Goal: Task Accomplishment & Management: Use online tool/utility

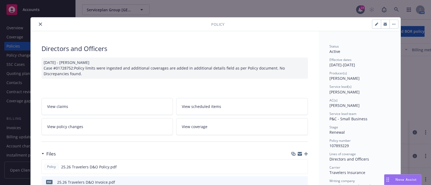
scroll to position [359, 0]
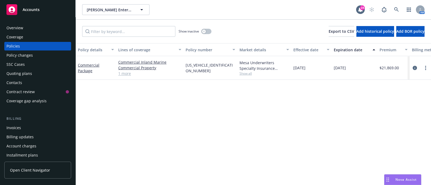
click at [16, 27] on div "Overview" at bounding box center [14, 28] width 17 height 9
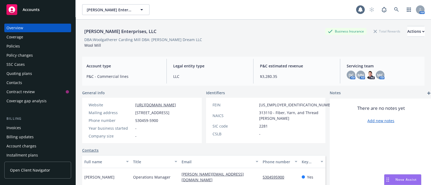
scroll to position [47, 0]
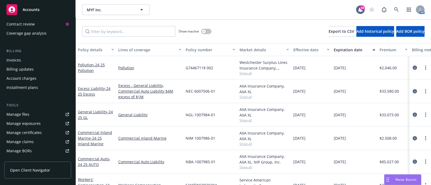
scroll to position [68, 0]
click at [23, 117] on div "Manage files" at bounding box center [17, 114] width 23 height 9
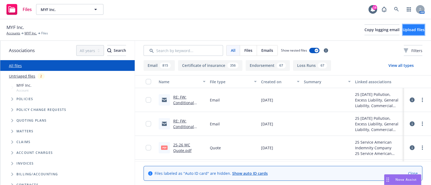
click at [402, 27] on span "Upload files" at bounding box center [413, 29] width 22 height 5
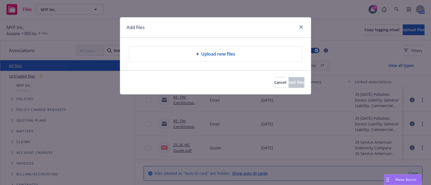
click at [215, 58] on div "Upload new files" at bounding box center [215, 54] width 173 height 15
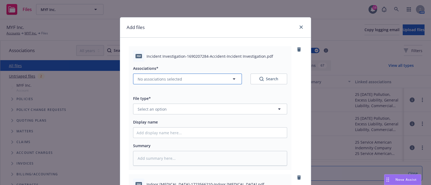
click at [203, 75] on button "No associations selected" at bounding box center [187, 79] width 109 height 11
type textarea "x"
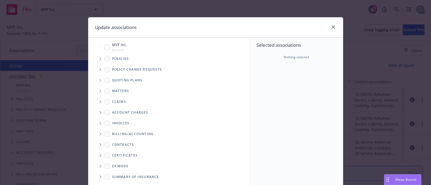
click at [105, 49] on input "Tree Example" at bounding box center [106, 47] width 5 height 5
checkbox input "true"
click at [98, 61] on span "Tree Example" at bounding box center [100, 59] width 9 height 9
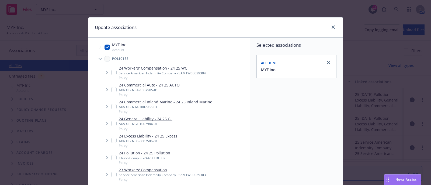
click at [99, 60] on span "Tree Example" at bounding box center [100, 59] width 9 height 9
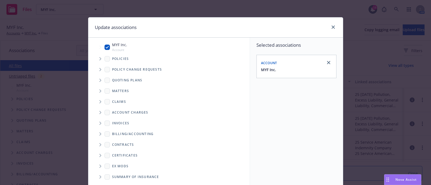
click at [96, 59] on span "Tree Example" at bounding box center [100, 59] width 9 height 9
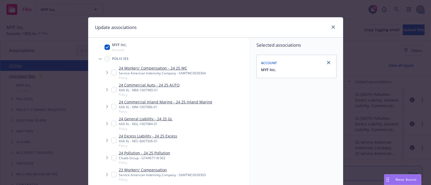
click at [108, 72] on span "Tree Example" at bounding box center [107, 72] width 9 height 9
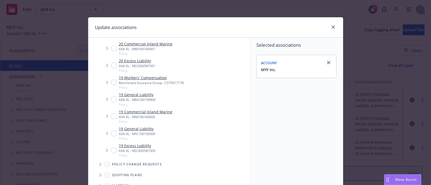
scroll to position [82, 0]
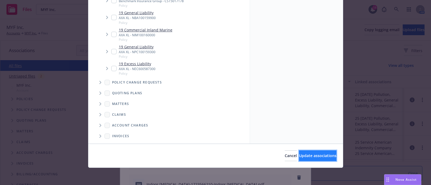
click at [299, 152] on button "Update associations" at bounding box center [317, 156] width 37 height 11
type textarea "x"
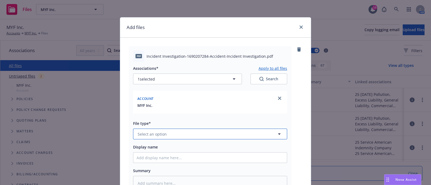
click at [187, 131] on button "Select an option" at bounding box center [210, 134] width 154 height 11
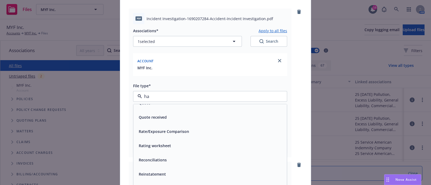
scroll to position [184, 0]
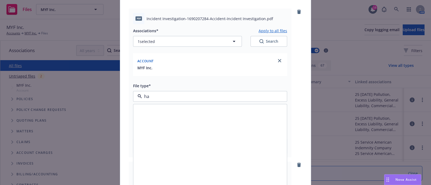
type input "han"
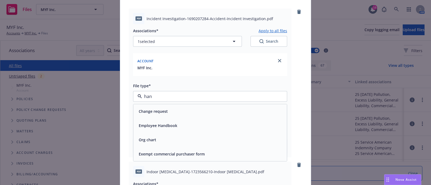
scroll to position [0, 0]
click at [166, 124] on span "Employee Handbook" at bounding box center [158, 126] width 38 height 6
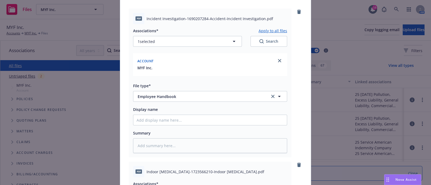
click at [206, 19] on span "Incident Investigation-1690207284-Accident-Incident Investigation.pdf" at bounding box center [209, 19] width 127 height 6
copy span "Incident Investigation-1690207284-Accident-Incident Investigation.pdf"
click at [203, 117] on input "Display name" at bounding box center [209, 120] width 153 height 10
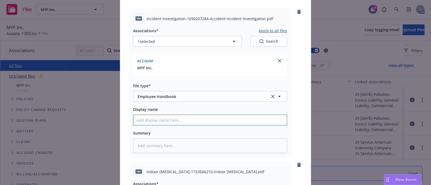
type textarea "x"
type input "A"
type textarea "x"
type input "Ac"
type textarea "x"
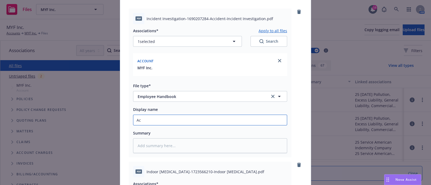
type input "Aci"
type textarea "x"
type input "Acii"
type textarea "x"
type input "Aciid"
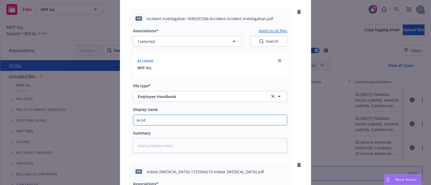
type textarea "x"
type input "Aciide"
type textarea "x"
type input "Aciiden"
type textarea "x"
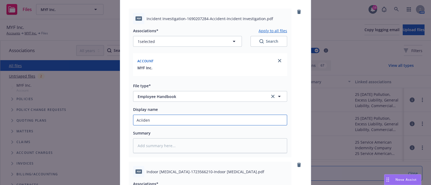
type input "Aciident"
type textarea "x"
type input "Aciident"
type textarea "x"
type input "Aciident I"
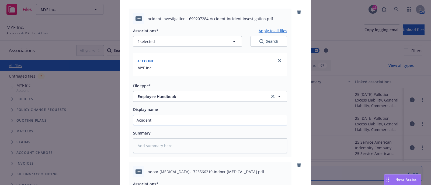
type textarea "x"
type input "Aciident In"
type textarea "x"
type input "Aciident Inc"
type textarea "x"
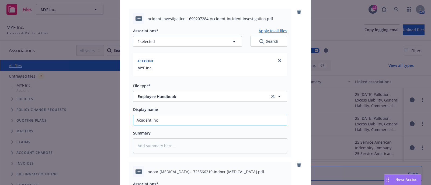
type input "Aciident In"
type textarea "x"
type input "Aciident I"
type textarea "x"
type input "A"
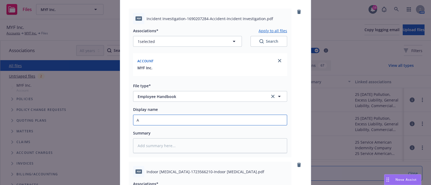
type textarea "x"
type input "AI"
type textarea "x"
type input "AIn"
type textarea "x"
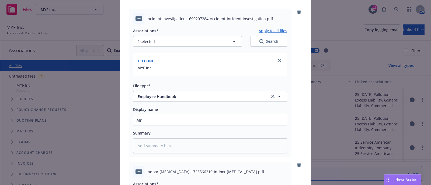
type input "AInd"
type textarea "x"
type input "AIndi"
type textarea "x"
type input "AInd"
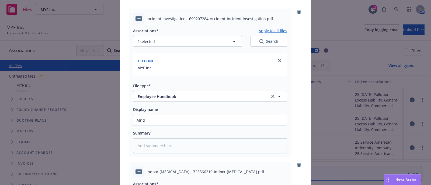
type textarea "x"
type input "AIn"
type textarea "x"
type input "AI"
type textarea "x"
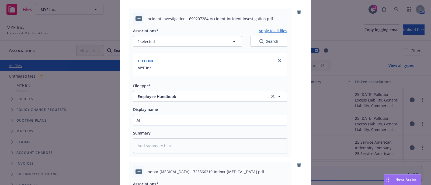
type input "A"
type textarea "x"
type input "I"
type textarea "x"
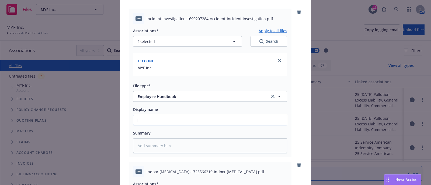
type input "In"
type textarea "x"
type input "Inc"
type textarea "x"
type input "Inci"
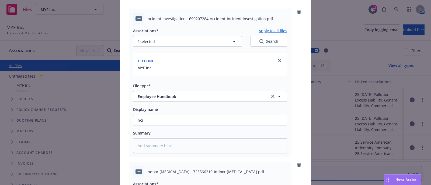
type textarea "x"
type input "Incid"
type textarea "x"
type input "Incide"
type textarea "x"
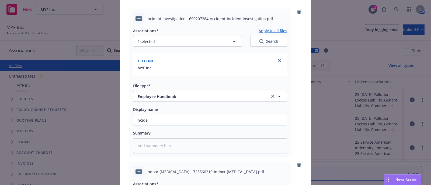
type input "Inciden"
type textarea "x"
type input "Incident"
type textarea "x"
type input "Incident"
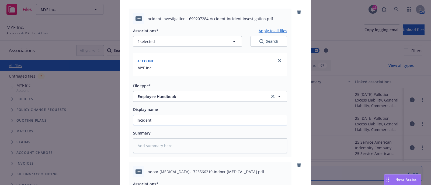
type textarea "x"
type input "Incident I"
type textarea "x"
type input "Incident In"
type textarea "x"
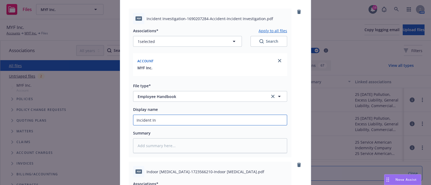
type input "Incident Inv"
type textarea "x"
type input "Incident Inve"
type textarea "x"
type input "Incident Inves"
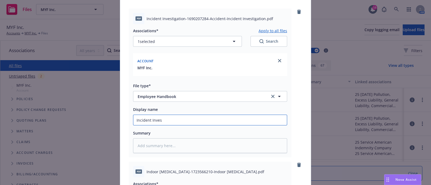
type textarea "x"
type input "Incident Invest"
type textarea "x"
type input "Incident Investi"
type textarea "x"
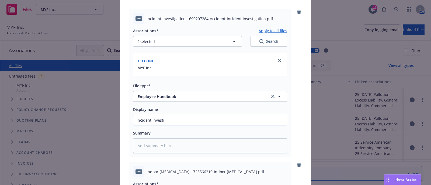
type input "Incident Investig"
type textarea "x"
type input "Incident Investiga"
type textarea "x"
type input "Incident Investigat"
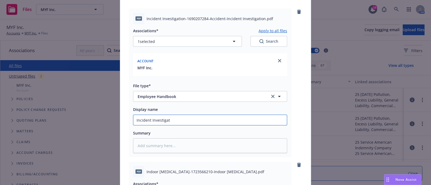
type textarea "x"
type input "Incident Investigatio"
type textarea "x"
type input "Incident Investigation"
type textarea "x"
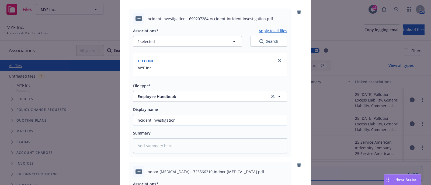
type input "Incident Investigation"
type textarea "x"
type input "Incident Investigation H"
type textarea "x"
type input "Incident Investigation Ha"
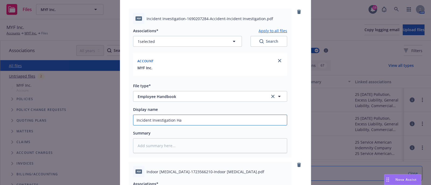
type textarea "x"
type input "Incident Investigation Han"
type textarea "x"
type input "Incident Investigation Hand"
type textarea "x"
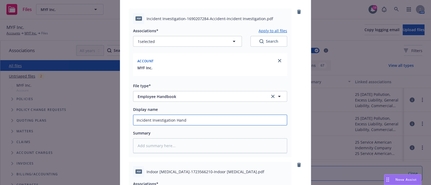
type input "Incident Investigation Handb"
type textarea "x"
type input "Incident Investigation Handbo"
type textarea "x"
type input "Incident Investigation Handboo"
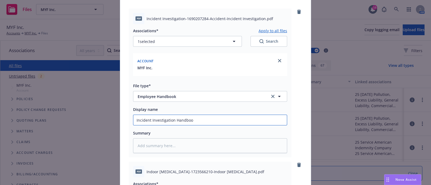
type textarea "x"
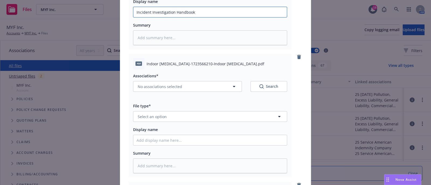
scroll to position [147, 0]
type input "Incident Investigation Handbook"
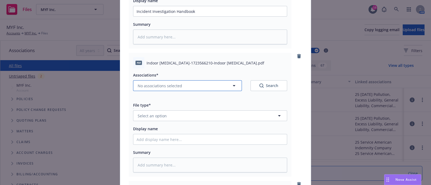
click at [206, 84] on button "No associations selected" at bounding box center [187, 85] width 109 height 11
type textarea "x"
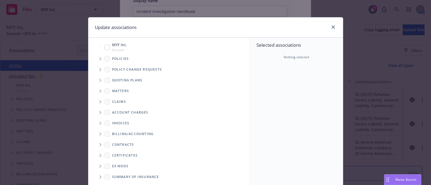
click at [104, 49] on input "Tree Example" at bounding box center [106, 47] width 5 height 5
checkbox input "true"
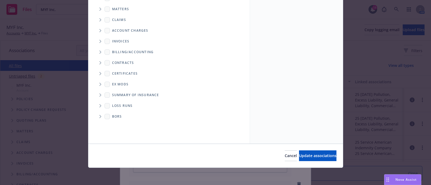
click at [308, 163] on div "Cancel Update associations" at bounding box center [215, 156] width 254 height 24
click at [299, 155] on span "Update associations" at bounding box center [317, 155] width 37 height 5
type textarea "x"
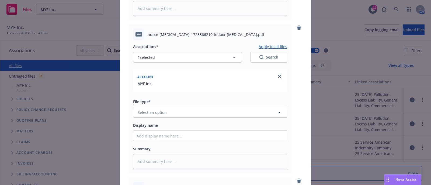
scroll to position [187, 0]
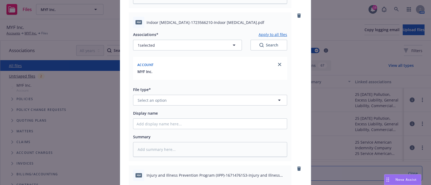
click at [202, 94] on div "File type* Select an option" at bounding box center [210, 95] width 154 height 19
click at [201, 95] on button "Select an option" at bounding box center [210, 100] width 154 height 11
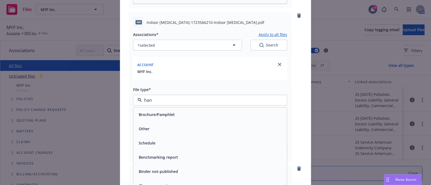
type input "hand"
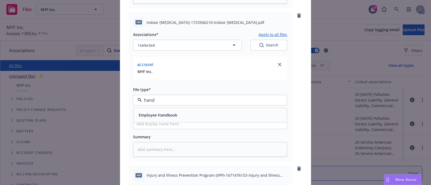
click at [191, 113] on div "Employee Handbook" at bounding box center [209, 115] width 147 height 8
type textarea "x"
type input "I"
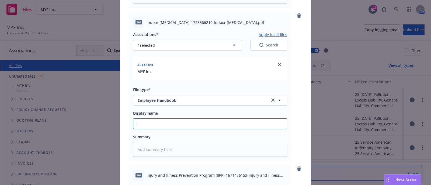
type textarea "x"
type input "In"
type textarea "x"
type input "Ind"
type textarea "x"
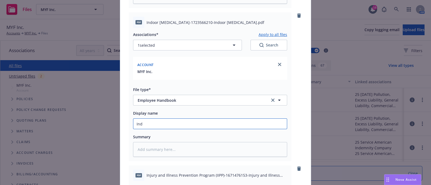
type input "Indo"
type textarea "x"
type input "Indoo"
type textarea "x"
type input "Indoor"
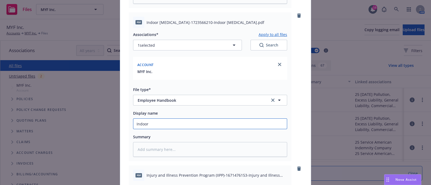
type textarea "x"
type input "Indoor H"
type textarea "x"
type input "Indoor He"
type textarea "x"
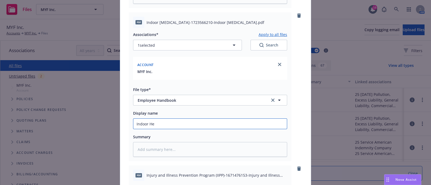
type input "Indoor Hea"
type textarea "x"
type input "Indoor Heat"
type textarea "x"
type input "Indoor Heat"
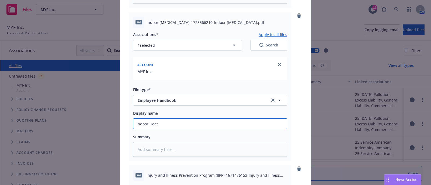
type textarea "x"
type input "Indoor Heat I"
type textarea "x"
type input "Indoor Heat Il"
type textarea "x"
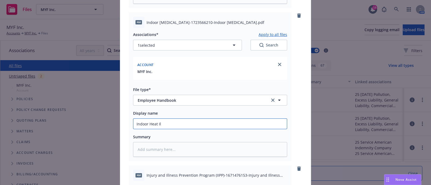
type input "Indoor Heat Ill"
type textarea "x"
type input "Indoor Heat Illn"
type textarea "x"
type input "Indoor Heat Illne"
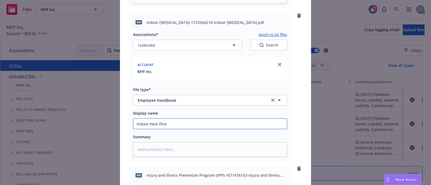
type textarea "x"
type input "Indoor Heat Illnes"
type textarea "x"
type input "Indoor Heat Illness"
type textarea "x"
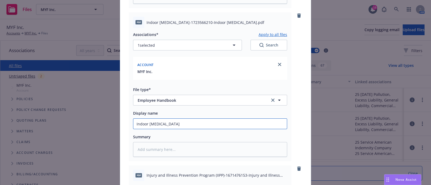
type input "Indoor Heat Illness"
type textarea "x"
type input "Indoor Heat Illness E"
type textarea "x"
type input "Indoor Heat Illness Em"
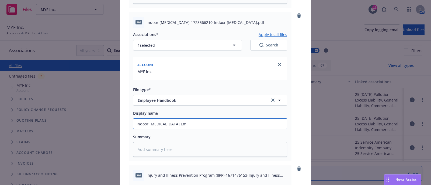
type textarea "x"
type input "Indoor Heat Illness Emp"
type textarea "x"
type input "Indoor Heat Illness Empl"
type textarea "x"
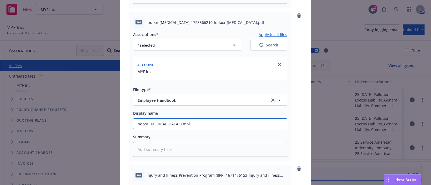
type input "Indoor Heat Illness Emplo"
type textarea "x"
type input "Indoor Heat Illness Employ"
type textarea "x"
type input "Indoor Heat Illness Employe"
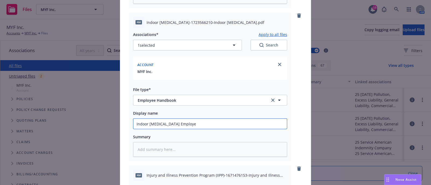
type textarea "x"
type input "Indoor Heat Illness Employee"
type textarea "x"
type input "Indoor Heat Illness Employee"
type textarea "x"
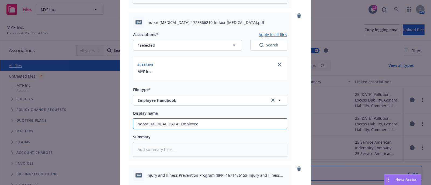
type input "Indoor Heat Illness Employee H"
type textarea "x"
type input "Indoor Heat Illness Employee Ha"
type textarea "x"
type input "Indoor Heat Illness Employee Han"
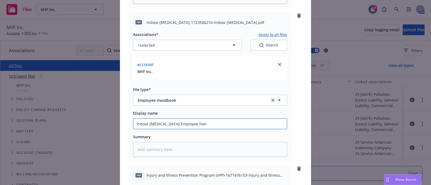
type textarea "x"
type input "Indoor Heat Illness Employee Hand"
type textarea "x"
type input "Indoor Heat Illness Employee Handb"
type textarea "x"
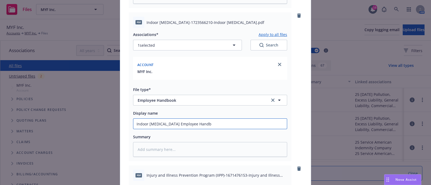
type input "Indoor Heat Illness Employee Handbo"
type textarea "x"
type input "Indoor Heat Illness Employee Handboo"
type textarea "x"
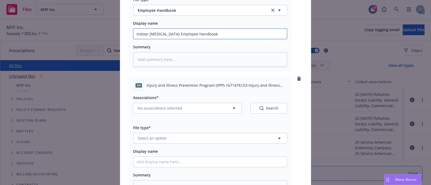
scroll to position [280, 0]
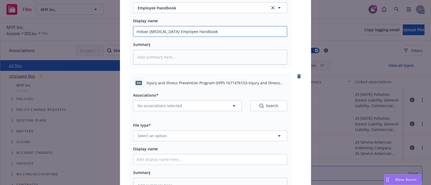
type input "Indoor Heat Illness Employee Handbook"
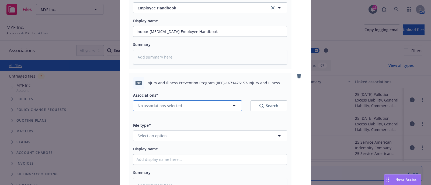
click at [171, 110] on button "No associations selected" at bounding box center [187, 106] width 109 height 11
type textarea "x"
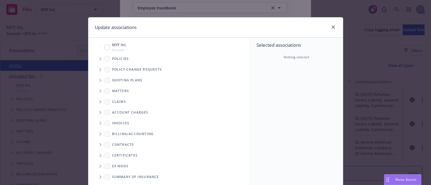
click at [106, 47] on input "Tree Example" at bounding box center [106, 47] width 5 height 5
checkbox input "true"
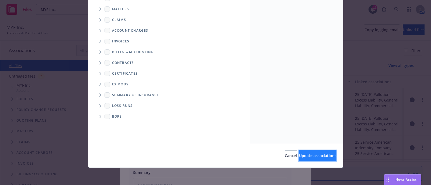
click at [299, 154] on button "Update associations" at bounding box center [317, 156] width 37 height 11
type textarea "x"
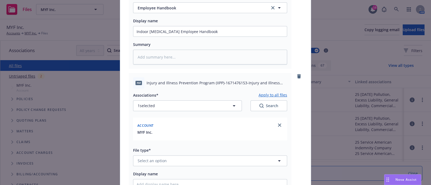
scroll to position [313, 0]
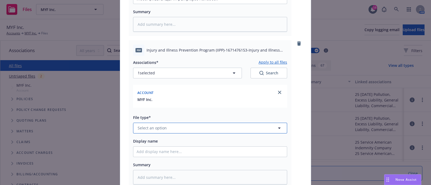
click at [166, 125] on button "Select an option" at bounding box center [210, 128] width 154 height 11
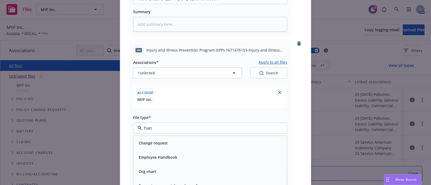
type input "hand"
click at [161, 140] on div "Employee Handbook" at bounding box center [157, 143] width 42 height 8
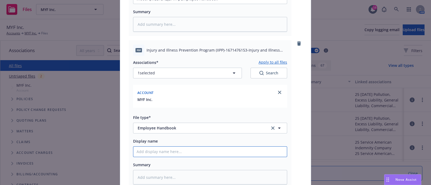
type textarea "x"
type input "I"
type textarea "x"
type input "In"
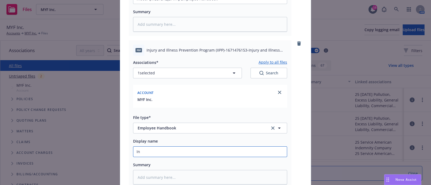
type textarea "x"
type input "Inj"
type textarea "x"
type input "Inju"
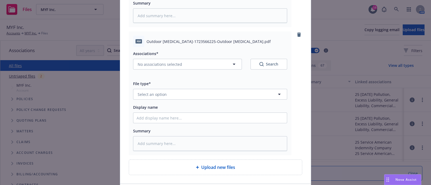
scroll to position [475, 0]
click at [159, 94] on span "Select an option" at bounding box center [152, 94] width 29 height 6
click at [159, 107] on span "Employee Handbook" at bounding box center [158, 109] width 38 height 6
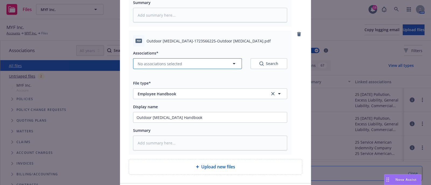
click at [183, 67] on button "No associations selected" at bounding box center [187, 63] width 109 height 11
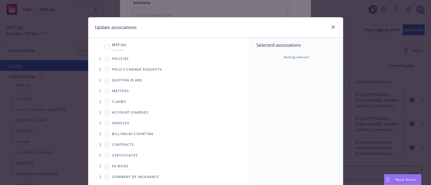
click at [106, 49] on input "Tree Example" at bounding box center [106, 47] width 5 height 5
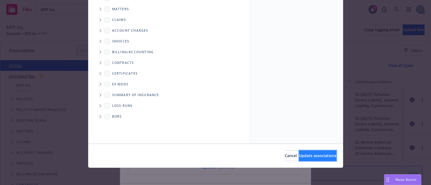
click at [305, 151] on button "Update associations" at bounding box center [317, 156] width 37 height 11
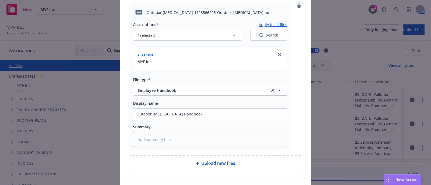
scroll to position [539, 0]
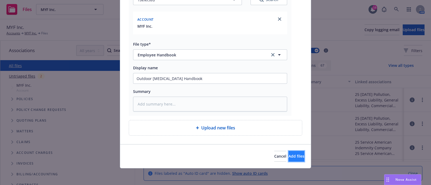
click at [289, 159] on span "Add files" at bounding box center [296, 156] width 16 height 5
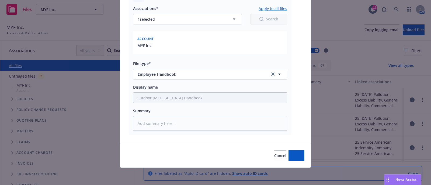
scroll to position [520, 0]
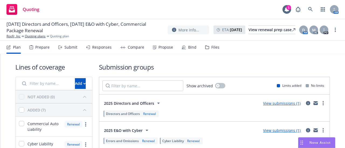
click at [156, 50] on div "Propose" at bounding box center [163, 47] width 20 height 13
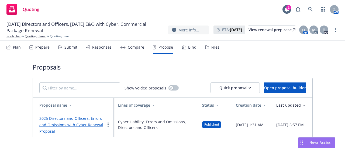
click at [191, 46] on div "Bind" at bounding box center [192, 47] width 8 height 4
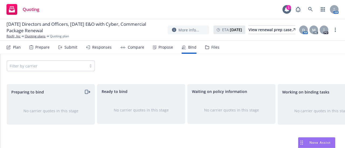
click at [171, 46] on div "Propose" at bounding box center [165, 47] width 15 height 4
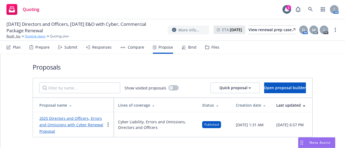
click at [40, 36] on link "Quoting plans" at bounding box center [35, 36] width 21 height 5
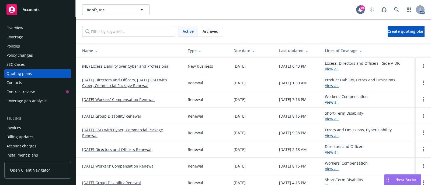
click at [114, 66] on link "(NB) Excess Liability over Cyber and Professional" at bounding box center [125, 67] width 87 height 6
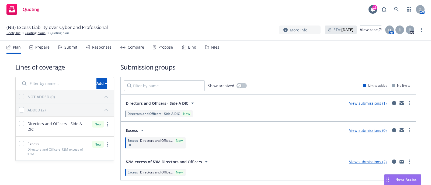
click at [162, 49] on div "Propose" at bounding box center [165, 47] width 15 height 4
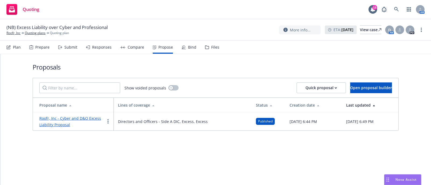
click at [211, 49] on div "Files" at bounding box center [215, 47] width 8 height 4
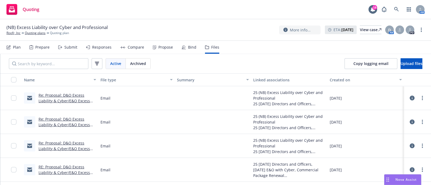
click at [68, 98] on link "Re: Proposal: D&O Excess Liability & Cyber/E&O Excess Liability" at bounding box center [63, 101] width 51 height 16
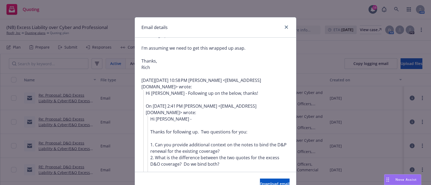
scroll to position [117, 0]
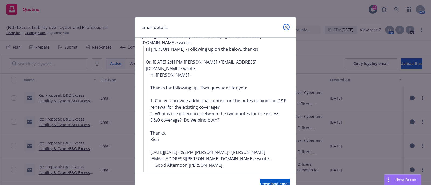
click at [285, 26] on icon "close" at bounding box center [286, 27] width 3 height 3
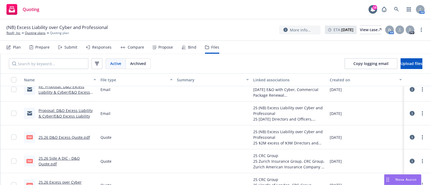
scroll to position [92, 0]
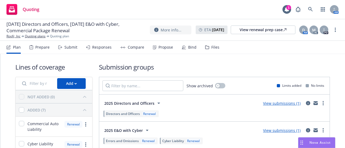
click at [205, 49] on icon at bounding box center [207, 47] width 4 height 4
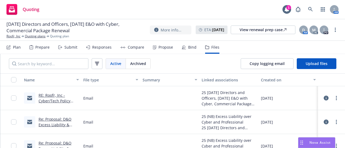
click at [61, 100] on link "RE: Roofr, Inc - Cyber/Tech Policy AB672605103 - [DATE] Renewal Solicitation" at bounding box center [58, 104] width 40 height 22
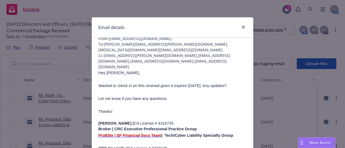
scroll to position [33, 0]
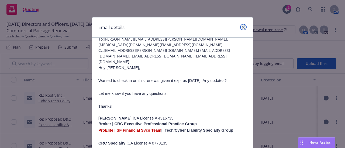
click at [242, 29] on icon "close" at bounding box center [242, 27] width 3 height 3
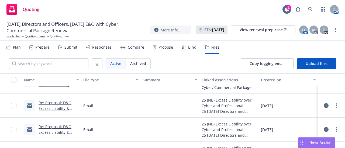
scroll to position [0, 0]
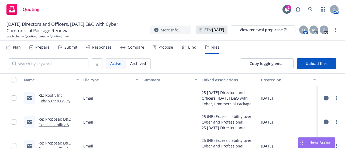
click at [69, 125] on link "Re: Proposal: D&O Excess Liability & Cyber/E&O Excess Liability" at bounding box center [54, 128] width 33 height 22
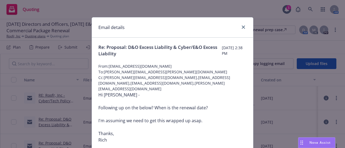
scroll to position [14, 0]
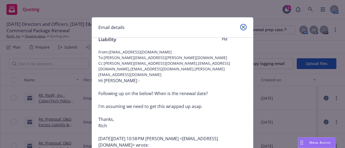
click at [243, 27] on link "close" at bounding box center [243, 27] width 6 height 6
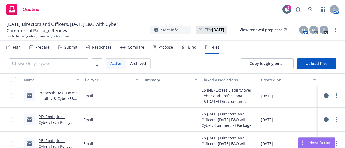
scroll to position [121, 0]
click at [62, 99] on link "Proposal: D&O Excess Liability & Cyber/E&O Excess Liability" at bounding box center [57, 99] width 39 height 16
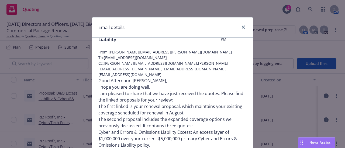
scroll to position [15, 0]
click at [242, 27] on icon "close" at bounding box center [242, 27] width 3 height 3
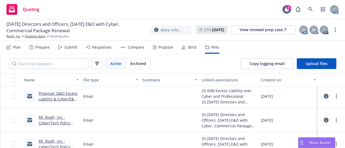
scroll to position [0, 0]
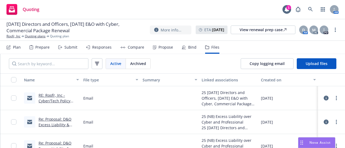
click at [52, 99] on link "RE: Roofr, Inc - Cyber/Tech Policy AB672605103 - [DATE] Renewal Solicitation" at bounding box center [58, 104] width 40 height 22
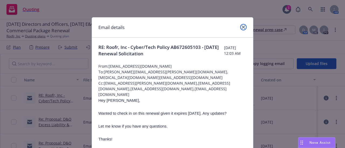
click at [241, 24] on link "close" at bounding box center [243, 27] width 6 height 6
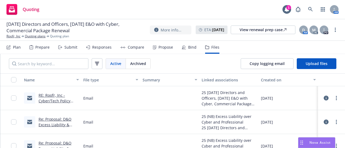
click at [64, 121] on link "Re: Proposal: D&O Excess Liability & Cyber/E&O Excess Liability" at bounding box center [54, 128] width 33 height 22
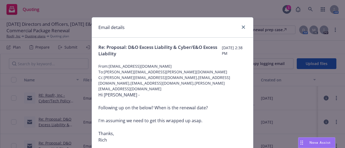
scroll to position [1, 0]
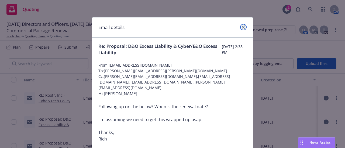
click at [241, 27] on icon "close" at bounding box center [242, 27] width 3 height 3
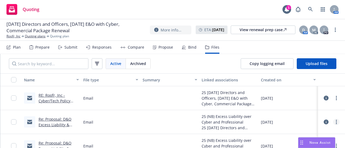
click at [333, 122] on link "more" at bounding box center [336, 122] width 6 height 6
click at [302, 93] on link "Download" at bounding box center [308, 93] width 54 height 11
